Goal: Find specific page/section: Find specific page/section

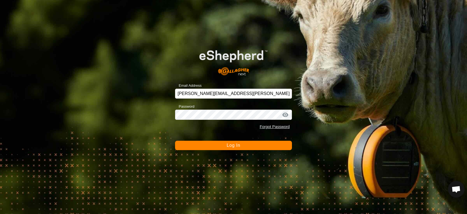
scroll to position [961, 0]
click at [254, 143] on button "Log In" at bounding box center [233, 145] width 117 height 9
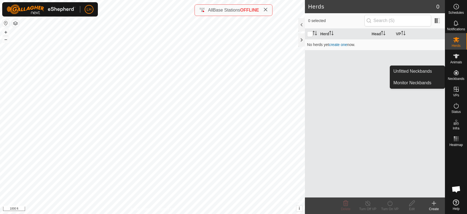
click at [458, 71] on icon at bounding box center [456, 73] width 7 height 7
click at [424, 73] on link "Unfitted Neckbands" at bounding box center [417, 71] width 55 height 11
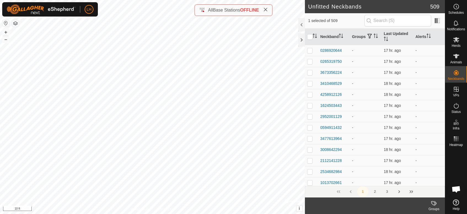
click at [16, 26] on button "button" at bounding box center [15, 23] width 7 height 7
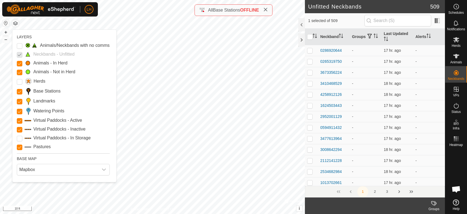
click at [16, 26] on button "button" at bounding box center [15, 23] width 7 height 7
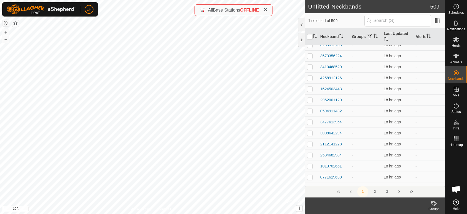
scroll to position [31, 0]
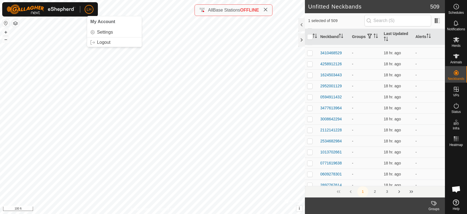
click at [17, 24] on button "button" at bounding box center [15, 23] width 7 height 7
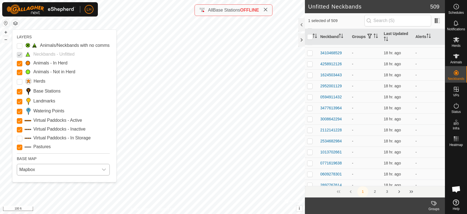
click at [107, 173] on div "dropdown trigger" at bounding box center [103, 169] width 11 height 11
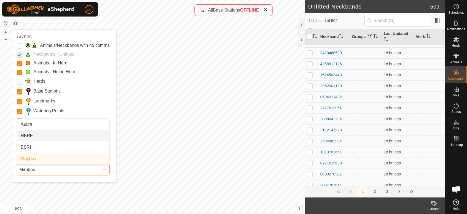
click at [86, 138] on li "HERE" at bounding box center [63, 135] width 92 height 11
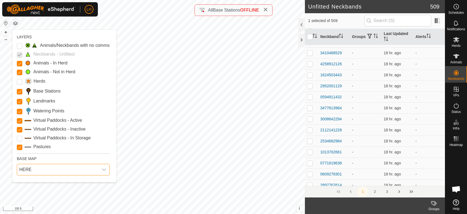
click at [41, 170] on span "HERE" at bounding box center [57, 169] width 81 height 11
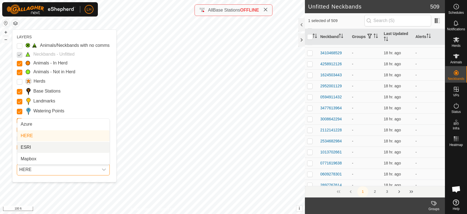
click at [40, 148] on li "ESRI" at bounding box center [63, 147] width 92 height 11
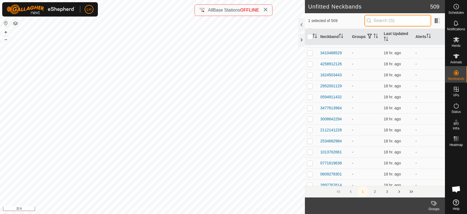
click at [399, 24] on input "text" at bounding box center [398, 21] width 67 height 12
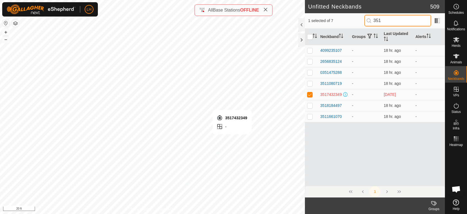
scroll to position [0, 0]
type input "3517"
checkbox input "true"
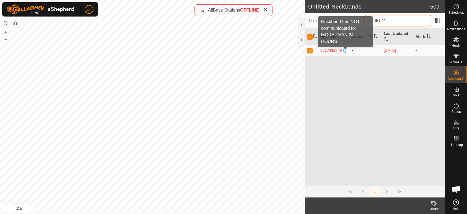
type input "35174"
click at [346, 51] on span at bounding box center [345, 50] width 4 height 4
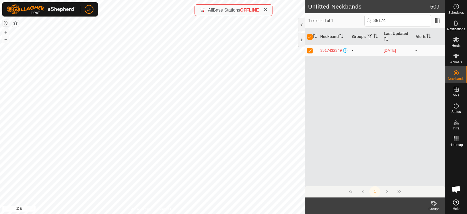
click at [337, 50] on div "3517432349" at bounding box center [331, 51] width 22 height 6
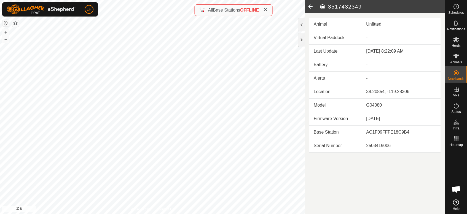
click at [355, 165] on article "3517432349 Animal Unfitted Virtual Paddock - Last Update [DATE] 8:22:09 AM Batt…" at bounding box center [375, 107] width 140 height 214
click at [458, 23] on icon at bounding box center [456, 23] width 7 height 7
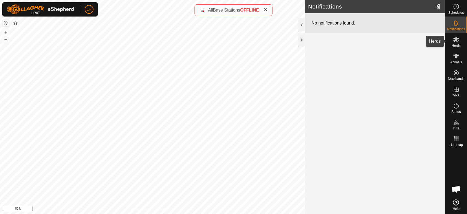
click at [460, 41] on es-mob-svg-icon at bounding box center [456, 39] width 10 height 9
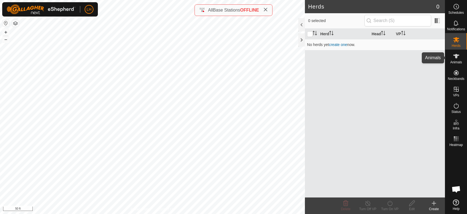
click at [460, 55] on es-animals-svg-icon at bounding box center [456, 56] width 10 height 9
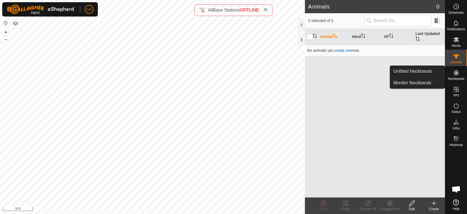
click at [458, 73] on icon at bounding box center [456, 73] width 7 height 7
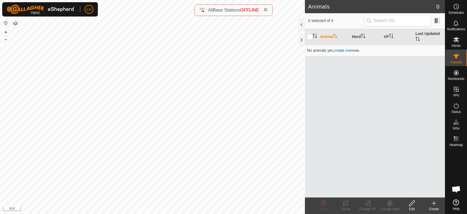
click at [16, 24] on button "button" at bounding box center [15, 23] width 7 height 7
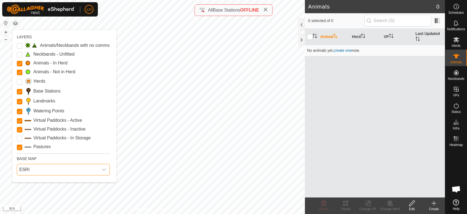
click at [47, 170] on span "ESRI" at bounding box center [57, 169] width 81 height 11
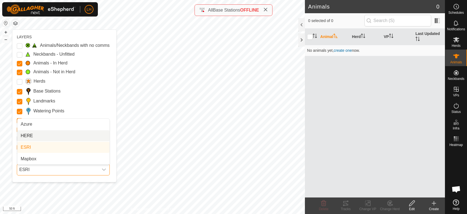
click at [38, 133] on li "HERE" at bounding box center [63, 135] width 92 height 11
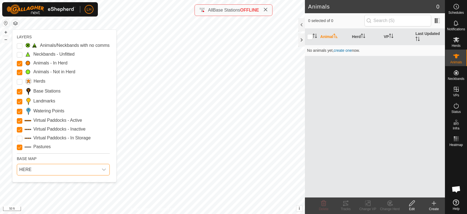
click at [67, 168] on span "HERE" at bounding box center [57, 169] width 81 height 11
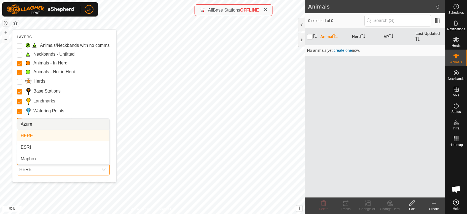
click at [51, 125] on li "Azure" at bounding box center [63, 124] width 92 height 11
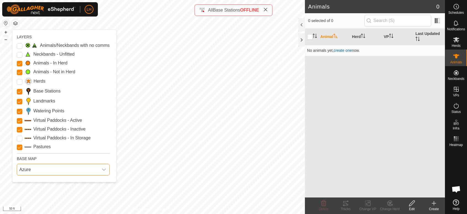
click at [47, 171] on span "Azure" at bounding box center [57, 169] width 81 height 11
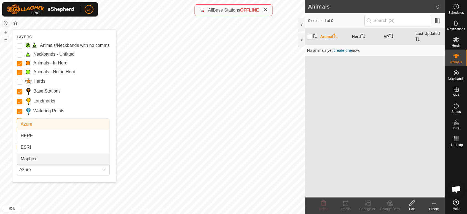
click at [47, 157] on li "Mapbox" at bounding box center [63, 159] width 92 height 11
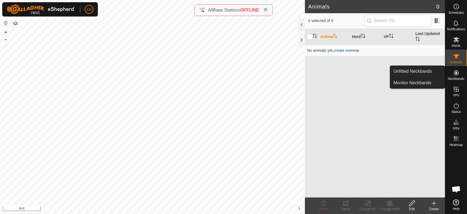
click at [455, 73] on icon at bounding box center [456, 72] width 5 height 5
click at [429, 73] on link "Unfitted Neckbands" at bounding box center [417, 71] width 55 height 11
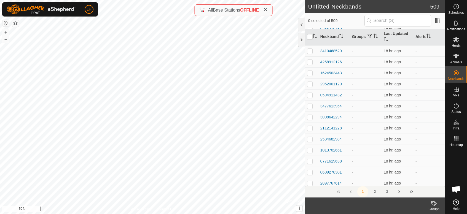
scroll to position [92, 0]
